Goal: Information Seeking & Learning: Learn about a topic

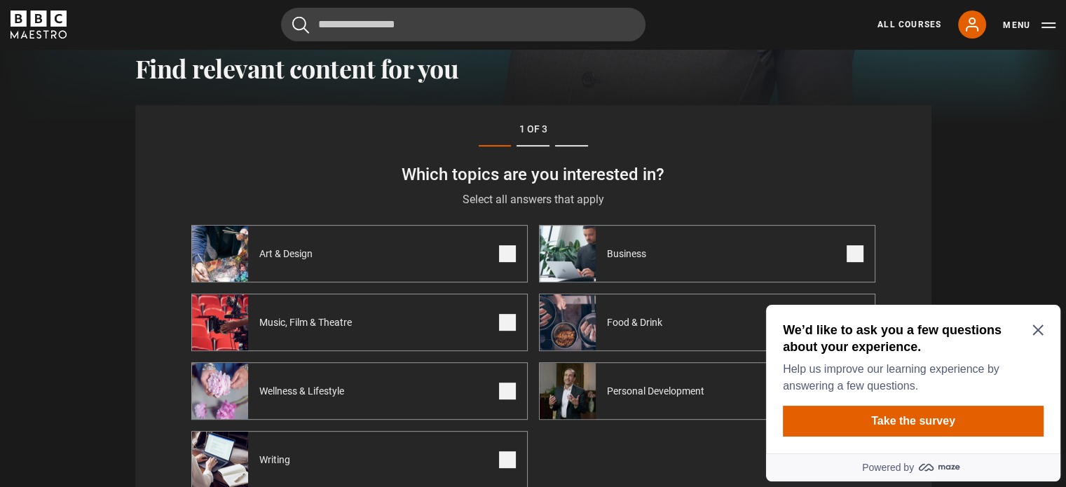
click at [1035, 328] on icon "Close Maze Prompt" at bounding box center [1037, 330] width 11 height 11
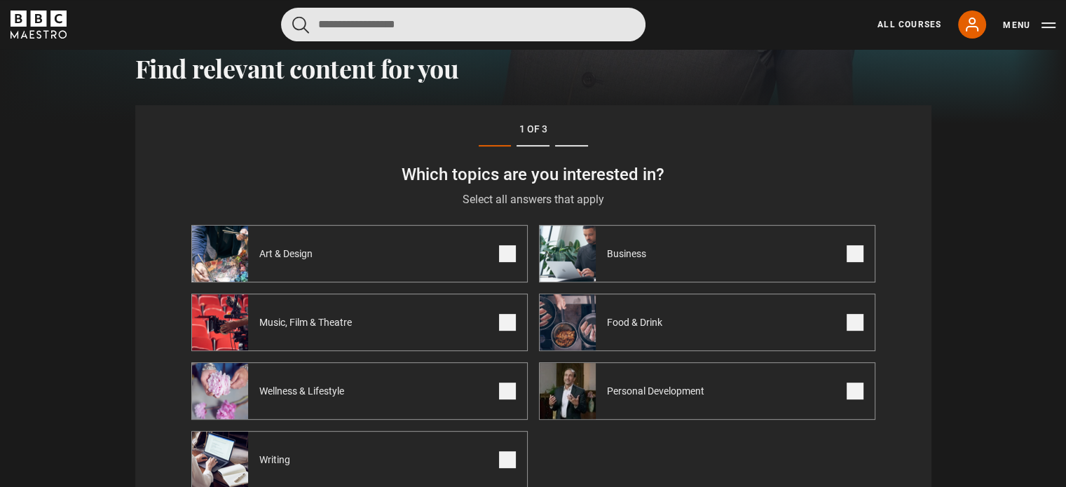
click at [350, 31] on input "Search" at bounding box center [463, 25] width 364 height 34
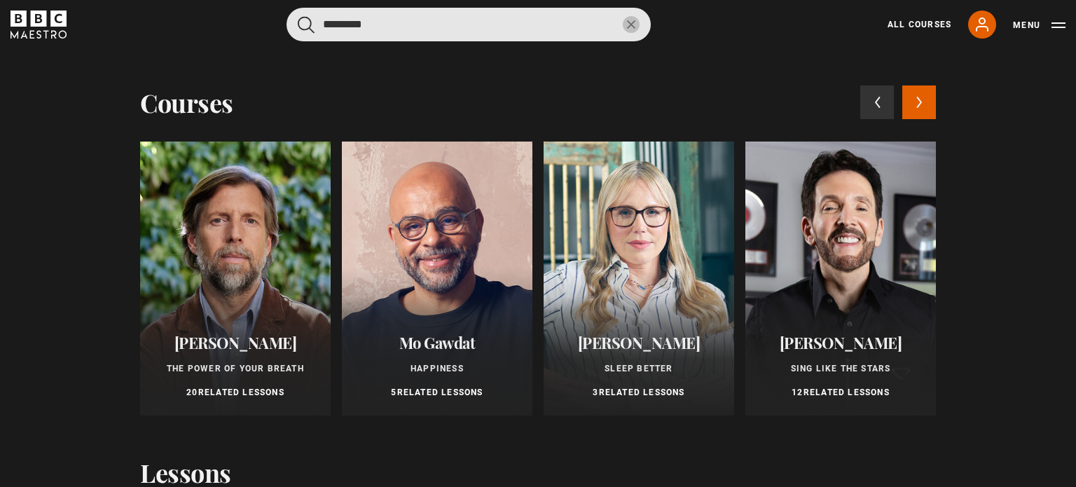
type input "*********"
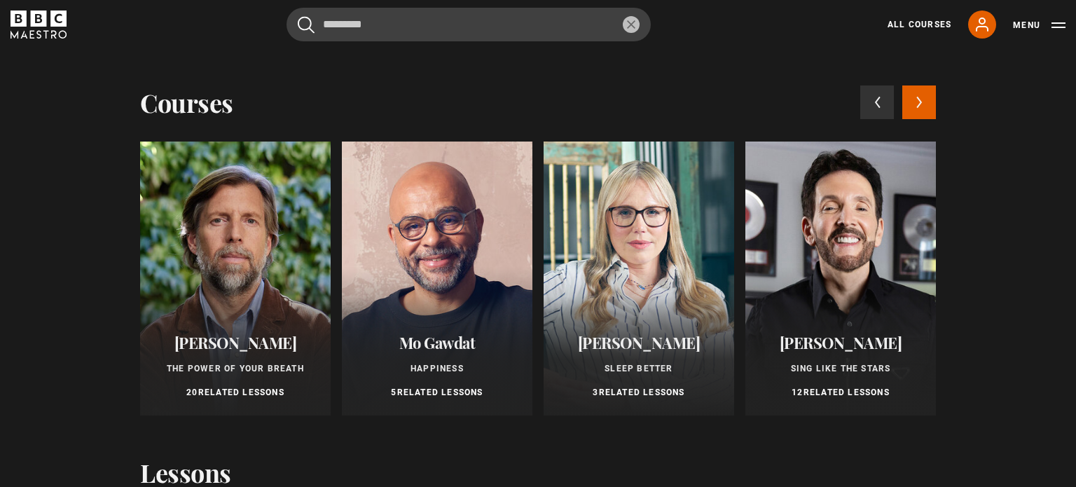
click at [219, 289] on div at bounding box center [235, 279] width 191 height 274
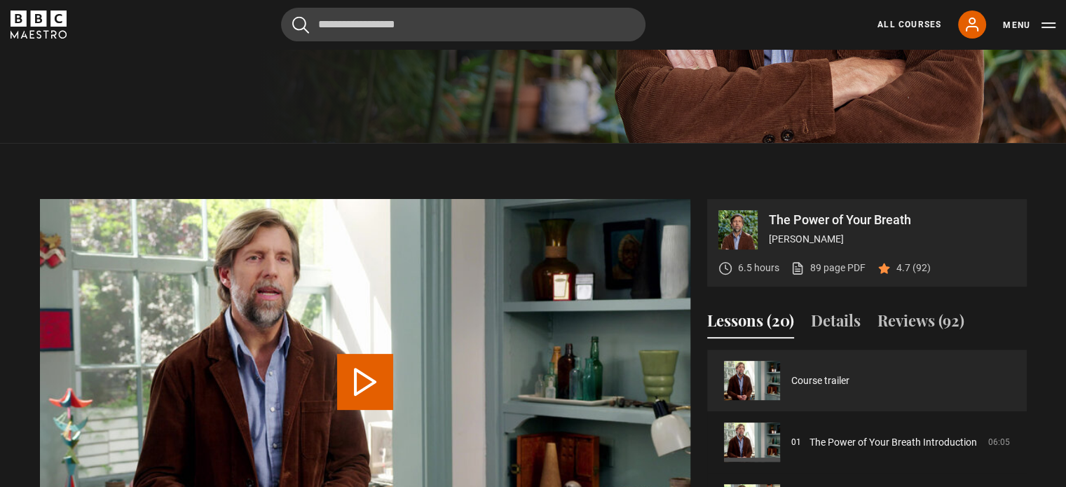
scroll to position [490, 0]
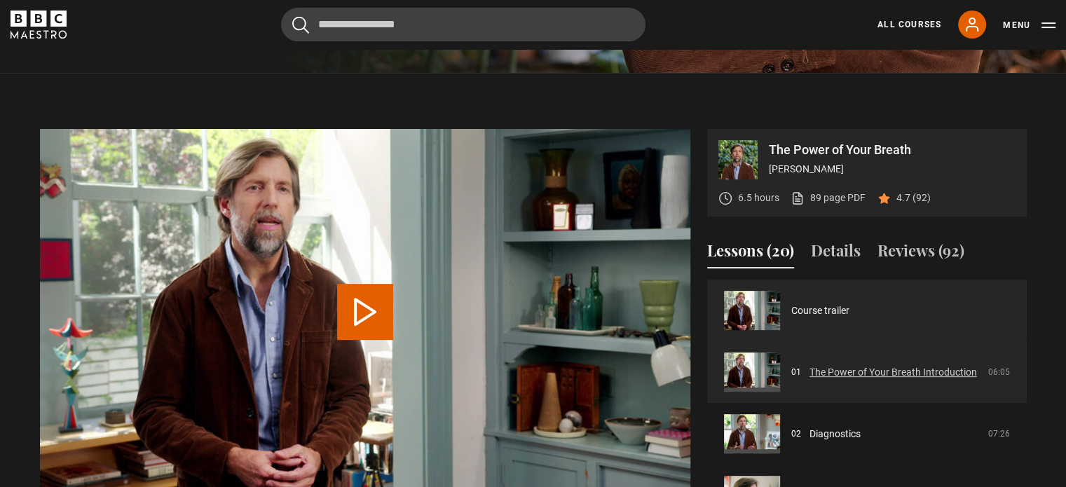
click at [874, 380] on link "The Power of Your Breath Introduction" at bounding box center [892, 372] width 167 height 15
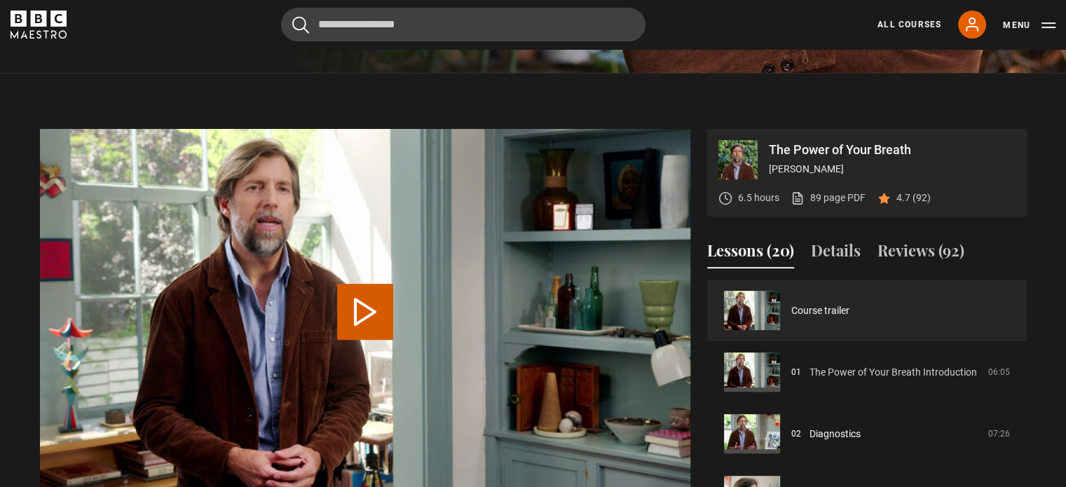
scroll to position [561, 0]
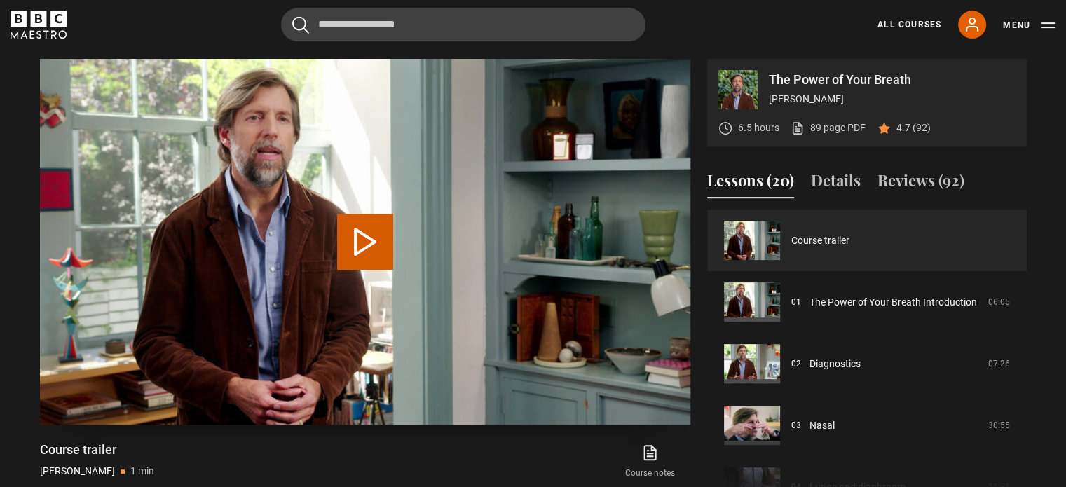
click at [373, 221] on button "Play Video" at bounding box center [365, 242] width 56 height 56
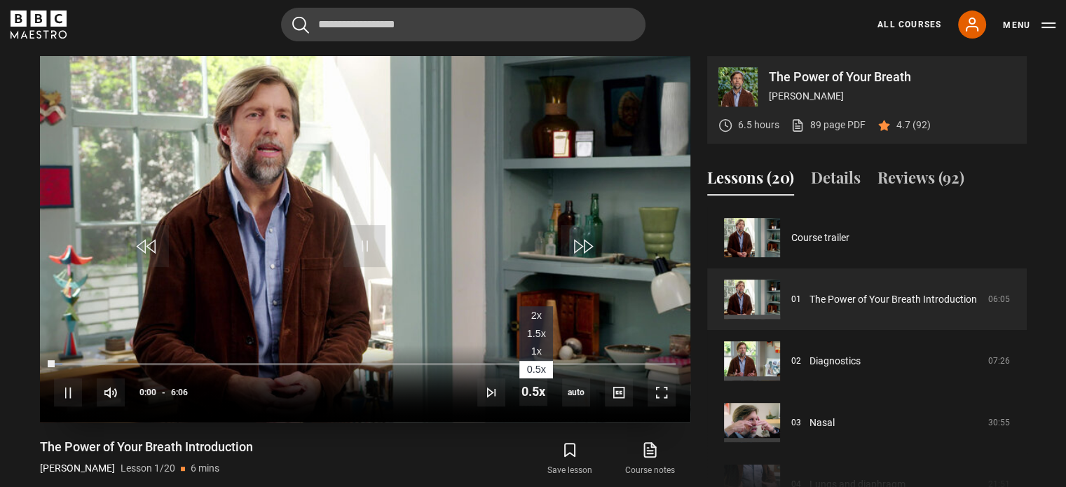
click at [541, 333] on span "1.5x" at bounding box center [536, 333] width 19 height 11
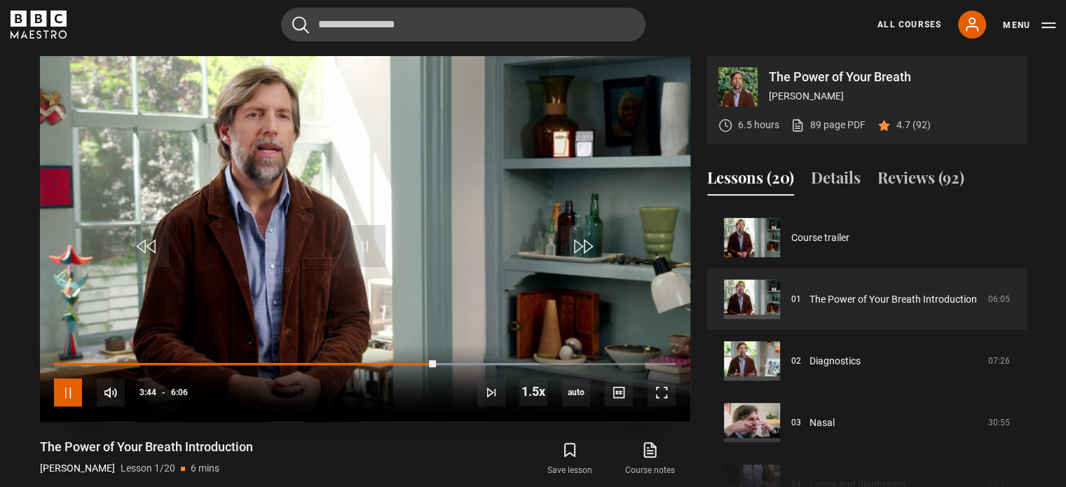
click at [66, 394] on span "Video Player" at bounding box center [68, 392] width 28 height 28
click at [375, 246] on span "Video Player" at bounding box center [364, 246] width 42 height 42
click at [60, 387] on video-js "Video Player is loading. Play Lesson The Power of Your Breath Introduction 10s …" at bounding box center [365, 239] width 650 height 366
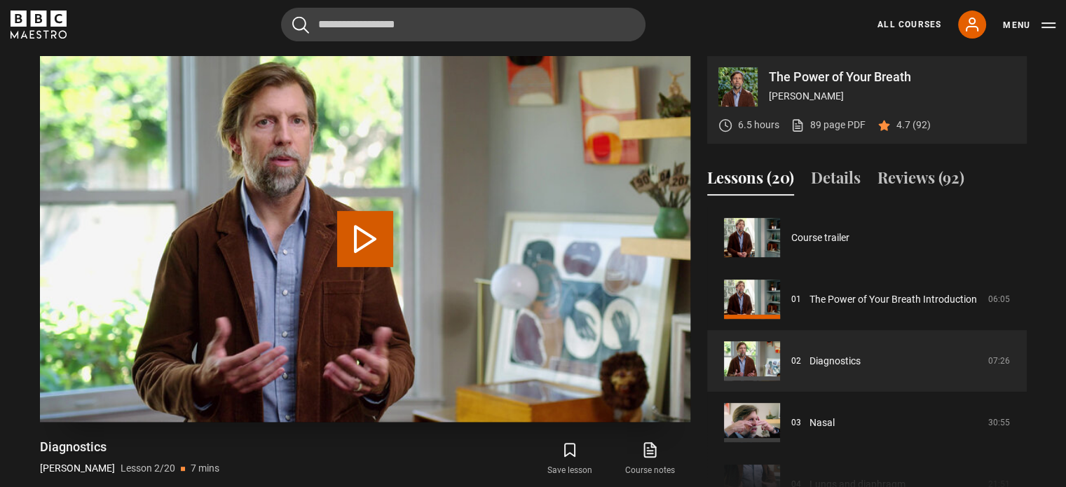
scroll to position [62, 0]
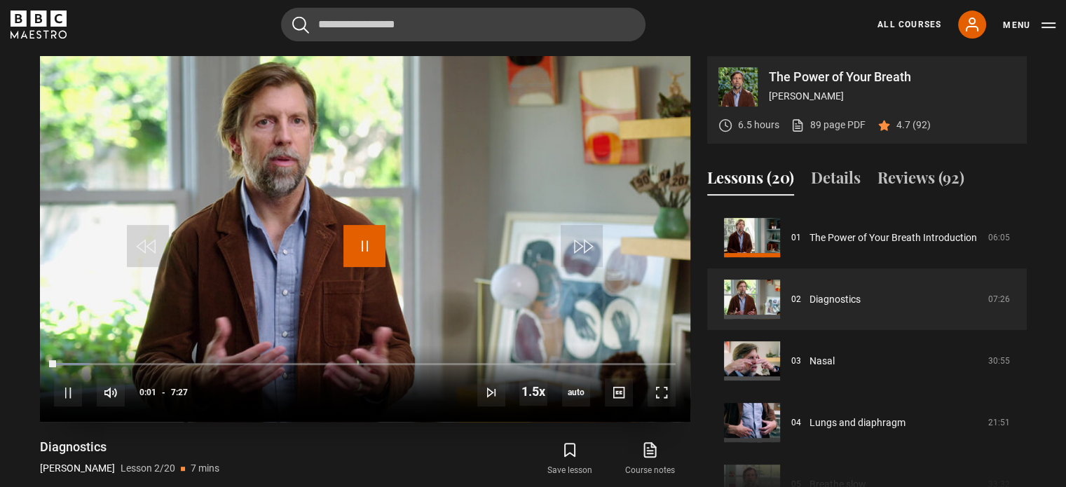
click at [375, 249] on span "Video Player" at bounding box center [364, 246] width 42 height 42
click at [359, 249] on span "Video Player" at bounding box center [364, 246] width 42 height 42
click at [357, 249] on span "Video Player" at bounding box center [364, 246] width 42 height 42
click at [367, 267] on video "Video Player" at bounding box center [365, 239] width 650 height 366
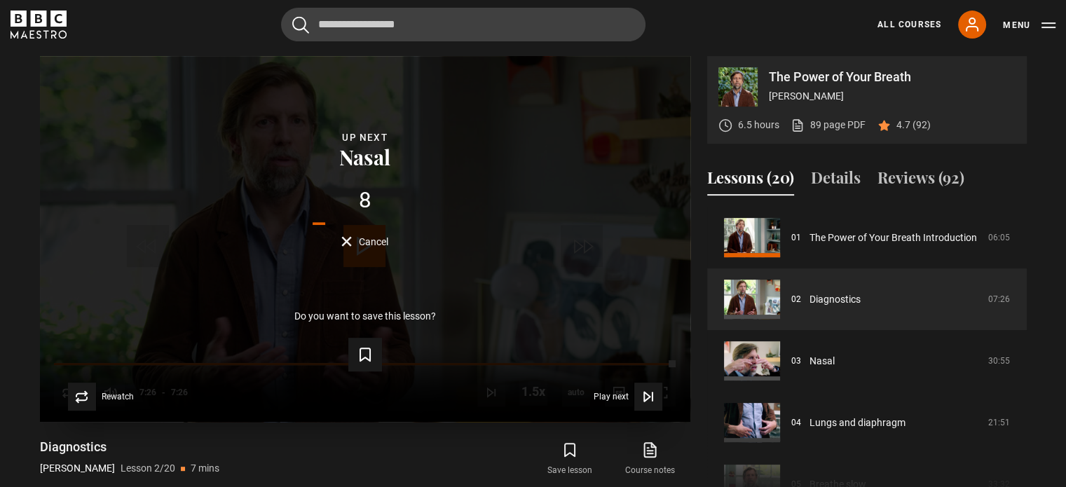
click at [364, 243] on span "Cancel" at bounding box center [373, 242] width 29 height 10
